Goal: Information Seeking & Learning: Learn about a topic

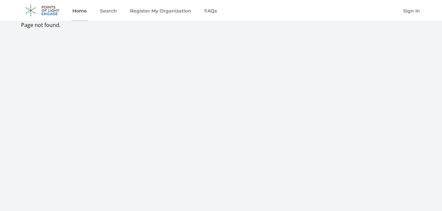
click at [86, 12] on link "Home" at bounding box center [79, 10] width 17 height 21
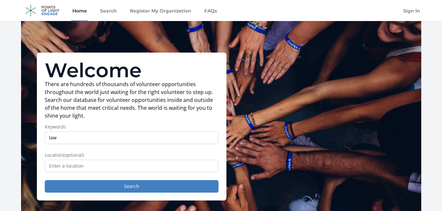
type input "law"
drag, startPoint x: 143, startPoint y: 126, endPoint x: 120, endPoint y: 178, distance: 56.6
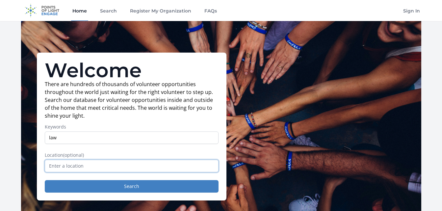
drag, startPoint x: 120, startPoint y: 178, endPoint x: 100, endPoint y: 168, distance: 22.8
click at [100, 168] on input "text" at bounding box center [132, 166] width 174 height 13
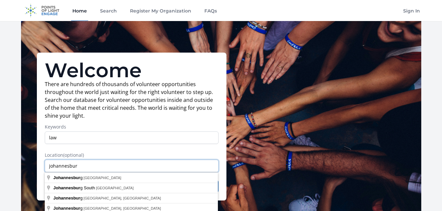
click at [100, 168] on input "johannesbur" at bounding box center [132, 166] width 174 height 13
type input "[GEOGRAPHIC_DATA], [GEOGRAPHIC_DATA]"
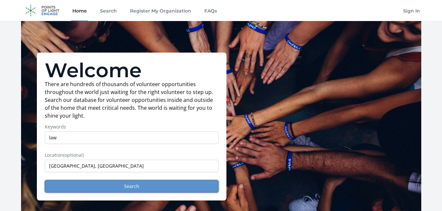
click at [87, 183] on button "Search" at bounding box center [132, 186] width 174 height 13
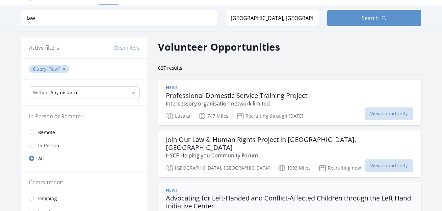
scroll to position [14, 0]
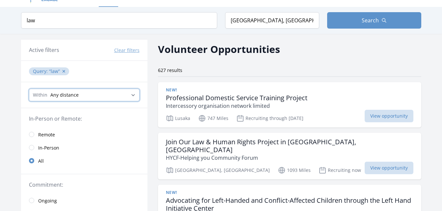
click at [119, 94] on select "Any distance , 5 Miles , 20 Miles , 50 Miles , 100 Miles" at bounding box center [84, 95] width 111 height 13
select select "32186"
click at [29, 89] on select "Any distance , 5 Miles , 20 Miles , 50 Miles , 100 Miles" at bounding box center [84, 95] width 111 height 13
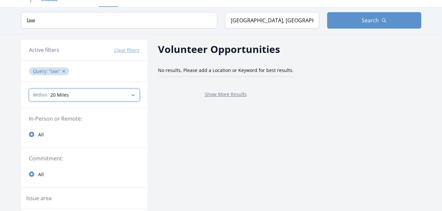
click at [116, 97] on select "Any distance , 5 Miles , 20 Miles , 50 Miles , 100 Miles" at bounding box center [84, 95] width 111 height 13
select select "80467"
click at [29, 89] on select "Any distance , 5 Miles , 20 Miles , 50 Miles , 100 Miles" at bounding box center [84, 95] width 111 height 13
click at [216, 94] on link "Show More Results" at bounding box center [226, 94] width 42 height 6
click at [127, 98] on select "Any distance , 5 Miles , 20 Miles , 50 Miles , 100 Miles" at bounding box center [84, 95] width 111 height 13
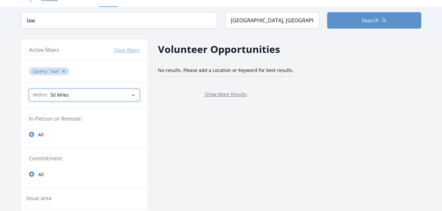
select select "160934"
click at [29, 89] on select "Any distance , 5 Miles , 20 Miles , 50 Miles , 100 Miles" at bounding box center [84, 95] width 111 height 13
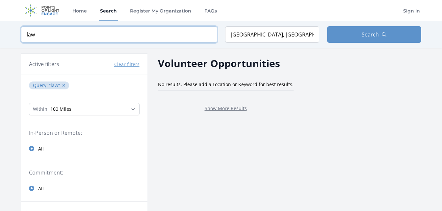
click at [160, 36] on input "law" at bounding box center [119, 34] width 196 height 16
